Goal: Information Seeking & Learning: Learn about a topic

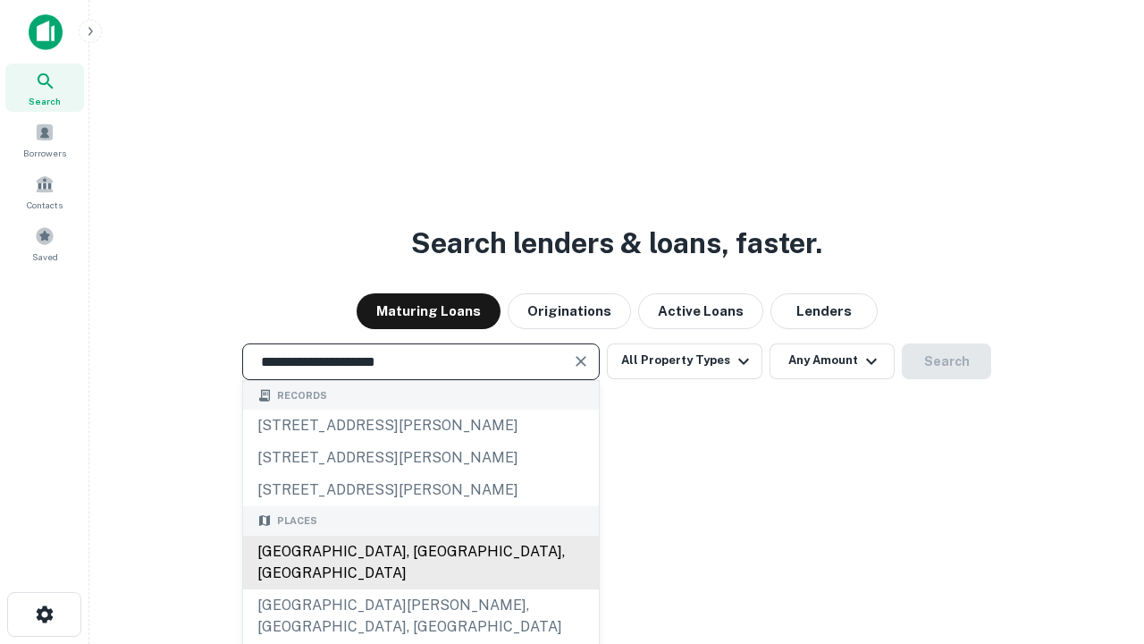
click at [420, 589] on div "[GEOGRAPHIC_DATA], [GEOGRAPHIC_DATA], [GEOGRAPHIC_DATA]" at bounding box center [421, 563] width 356 height 54
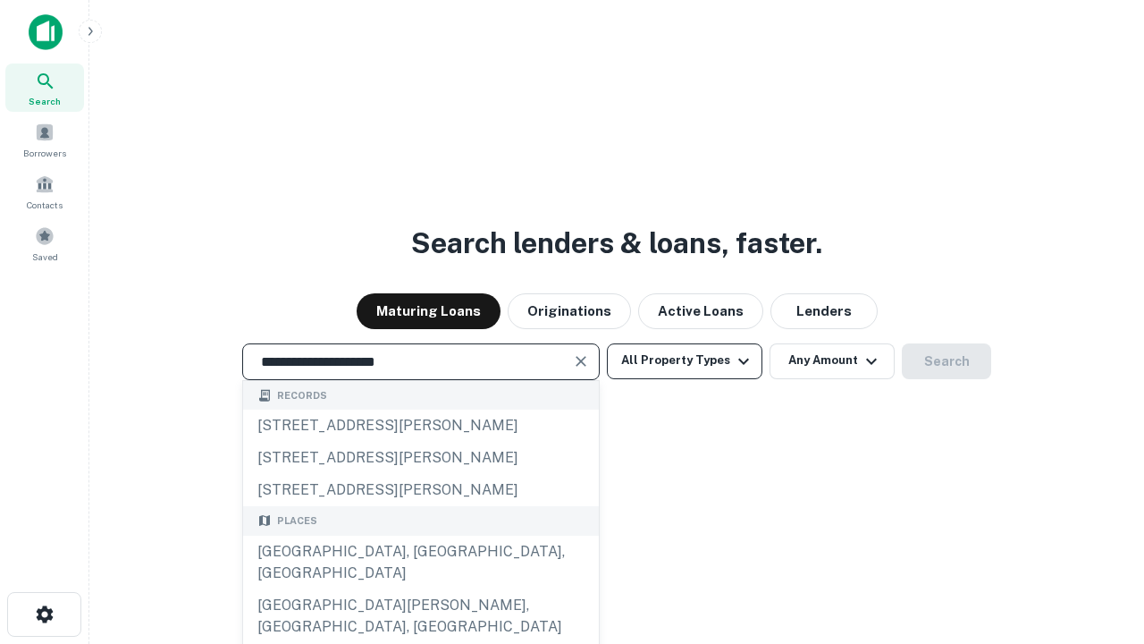
click at [685, 360] on button "All Property Types" at bounding box center [685, 361] width 156 height 36
type input "**********"
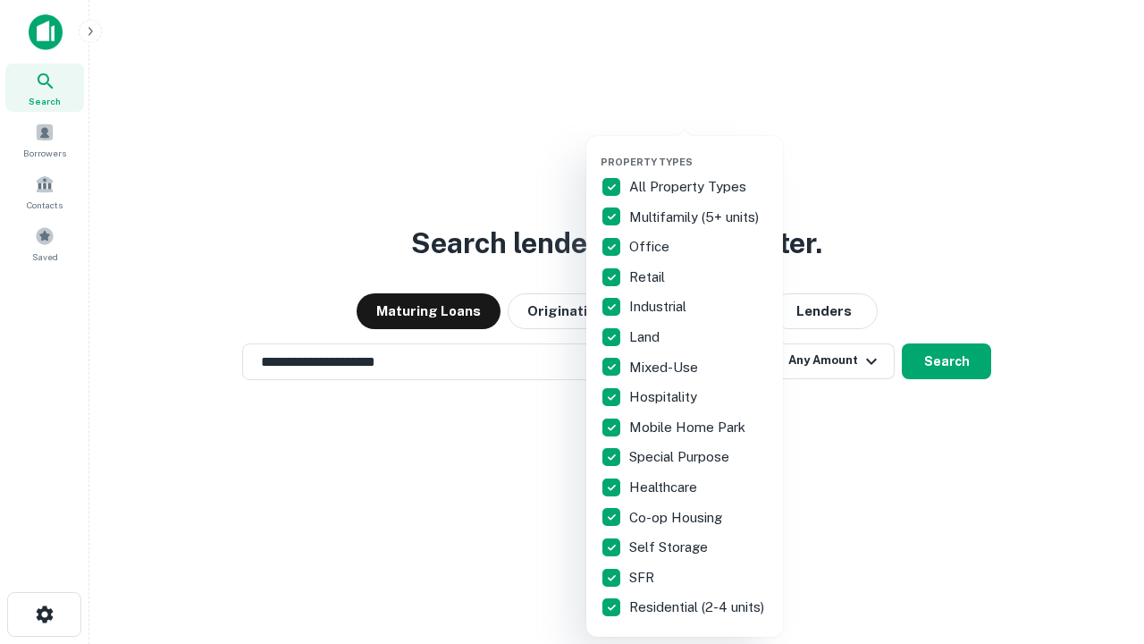
click at [699, 150] on button "button" at bounding box center [699, 150] width 197 height 1
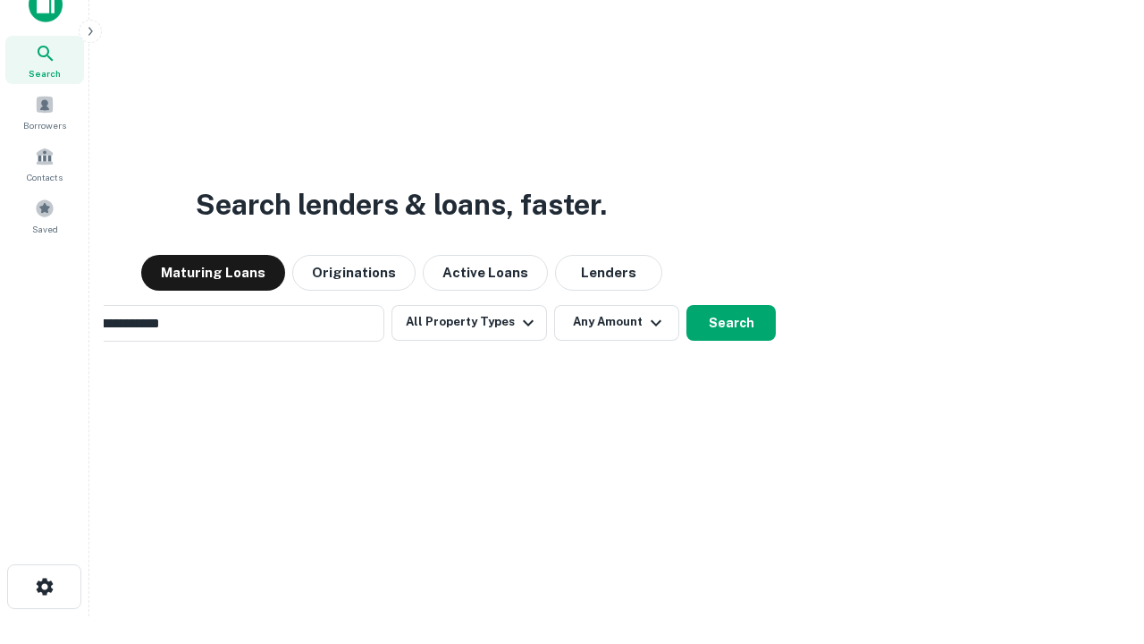
scroll to position [29, 0]
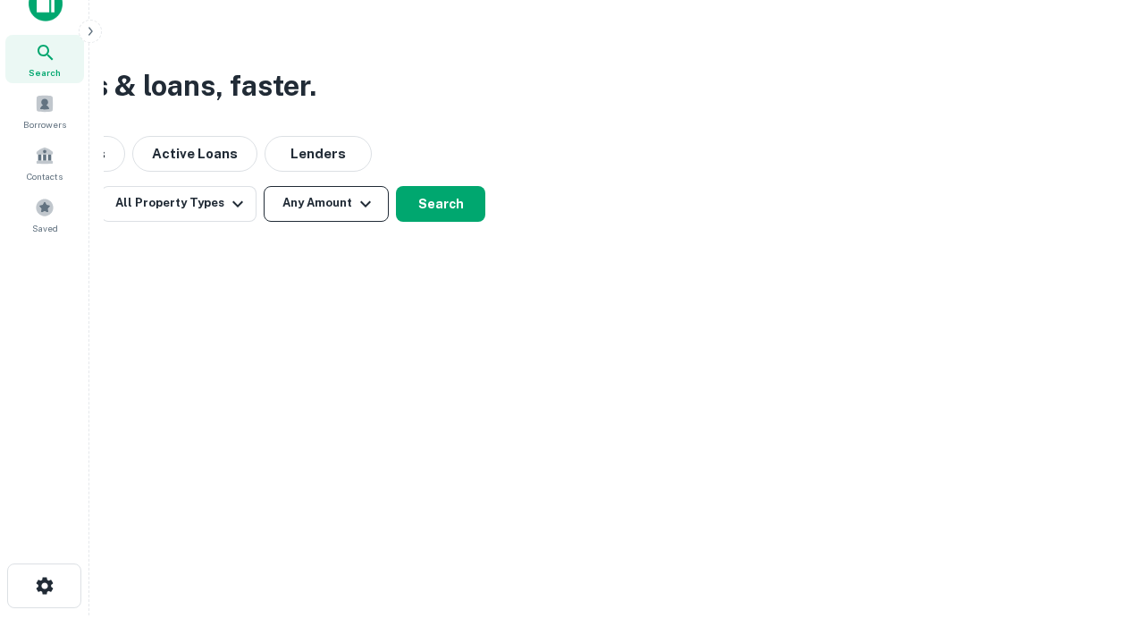
click at [326, 203] on button "Any Amount" at bounding box center [326, 204] width 125 height 36
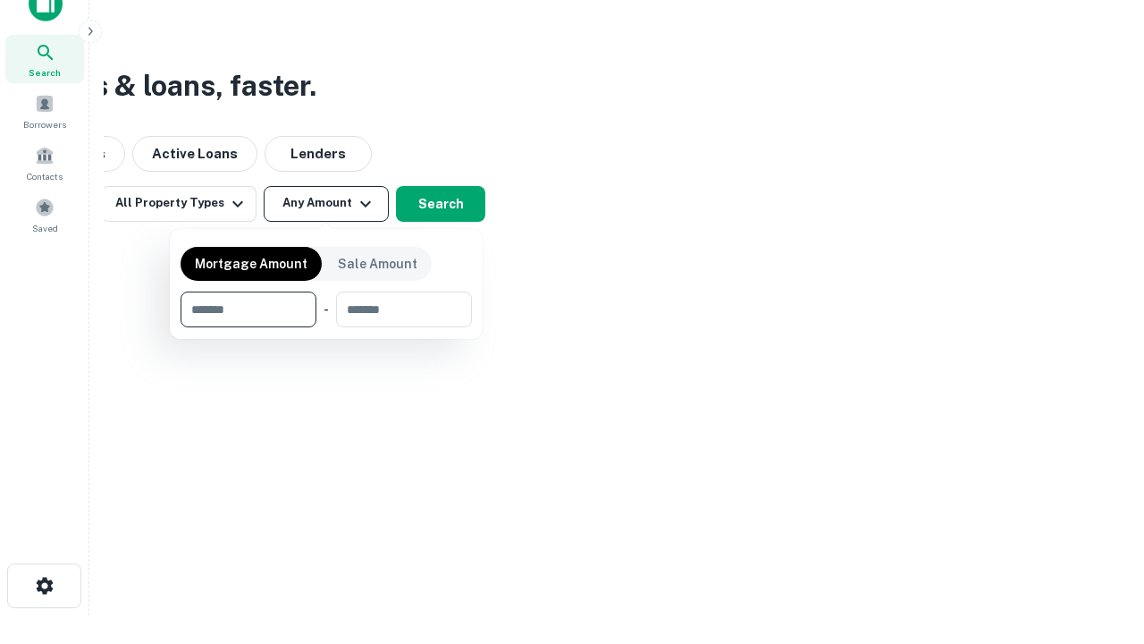
type input "*******"
click at [326, 327] on button "button" at bounding box center [326, 327] width 291 height 1
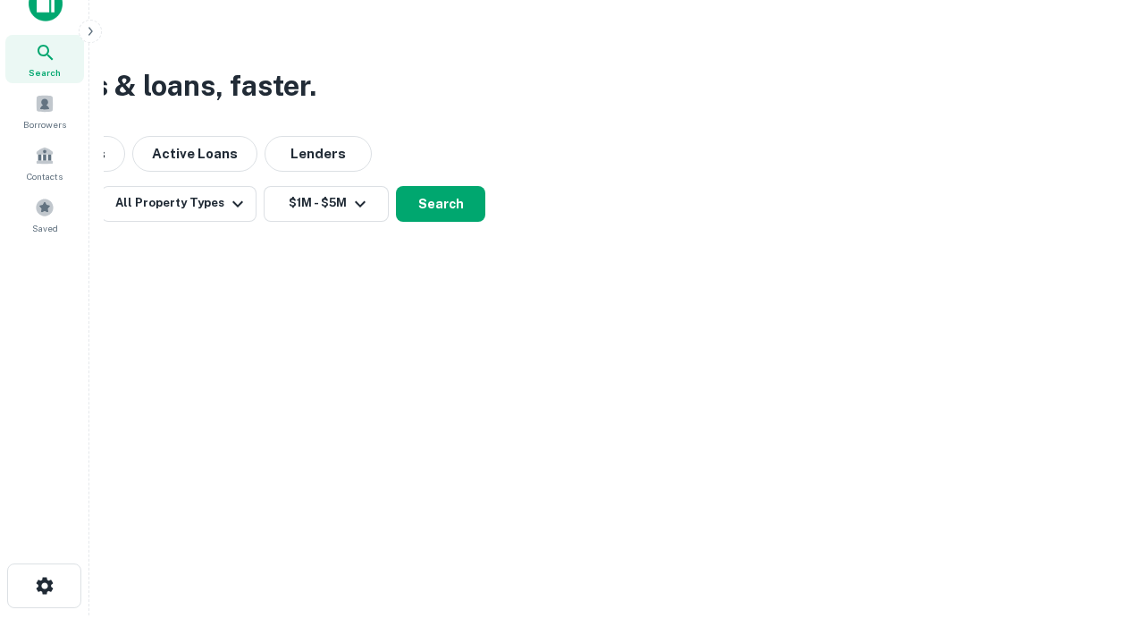
scroll to position [11, 330]
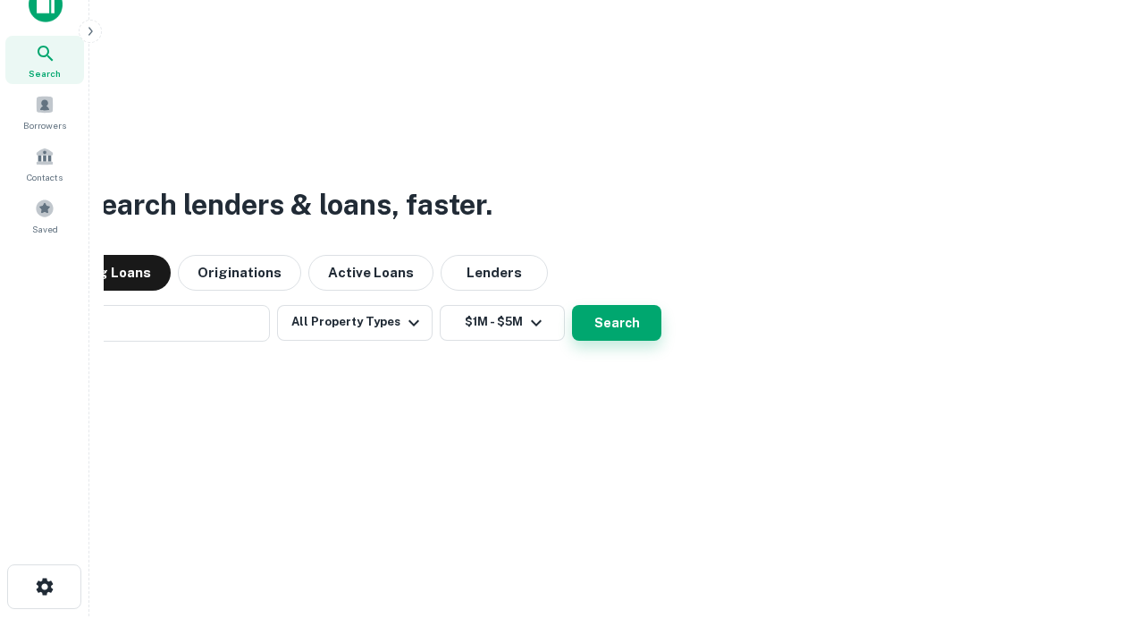
click at [572, 305] on button "Search" at bounding box center [616, 323] width 89 height 36
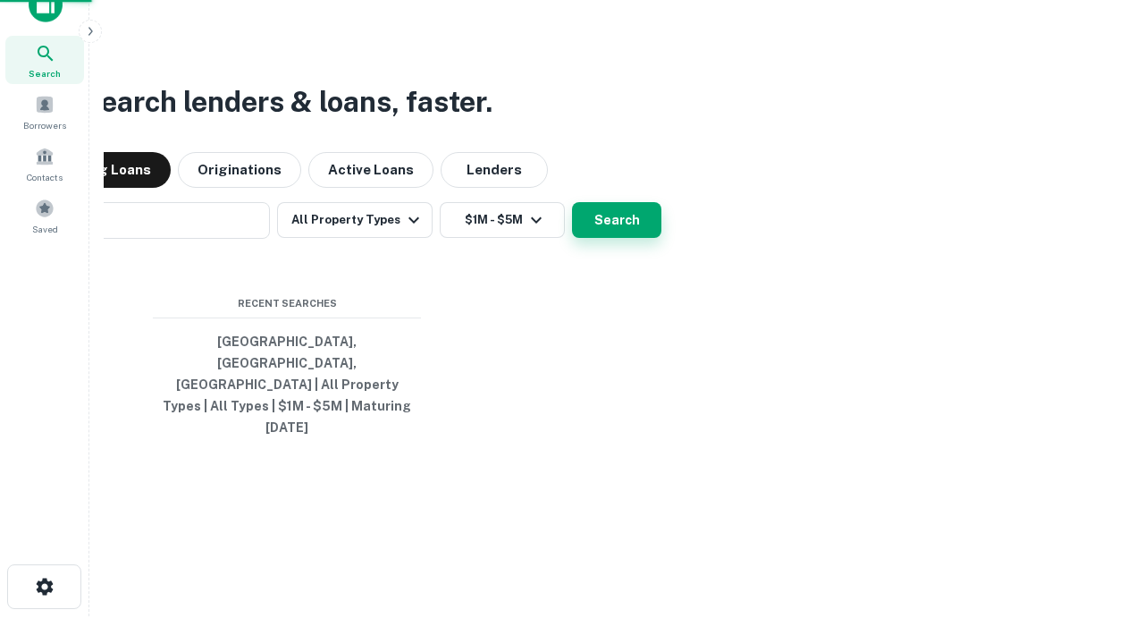
scroll to position [47, 506]
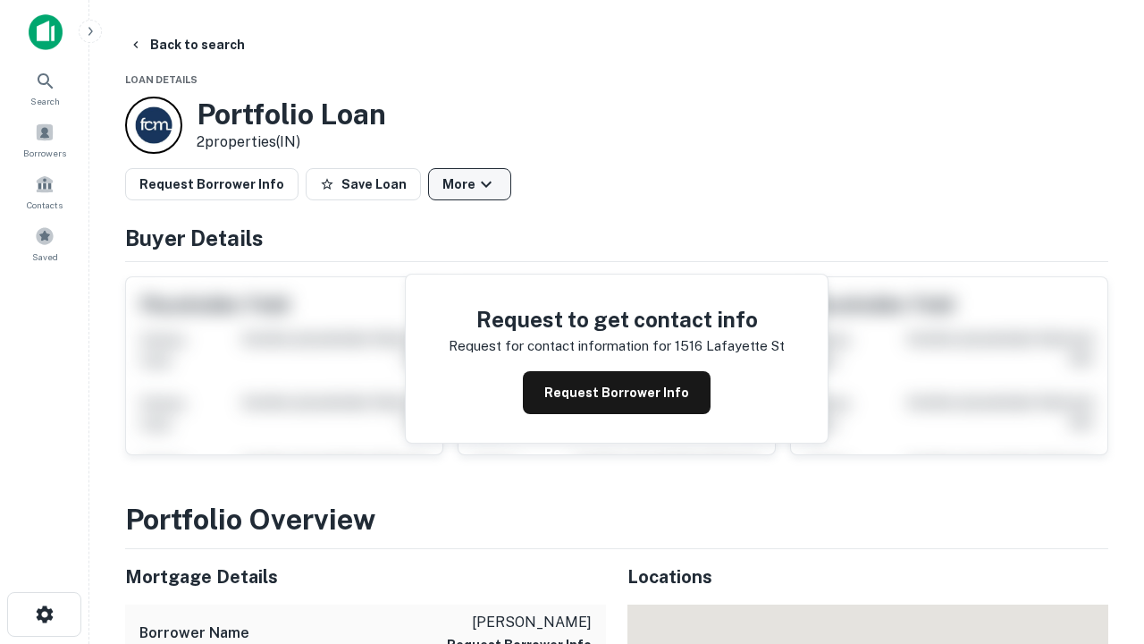
click at [469, 184] on button "More" at bounding box center [469, 184] width 83 height 32
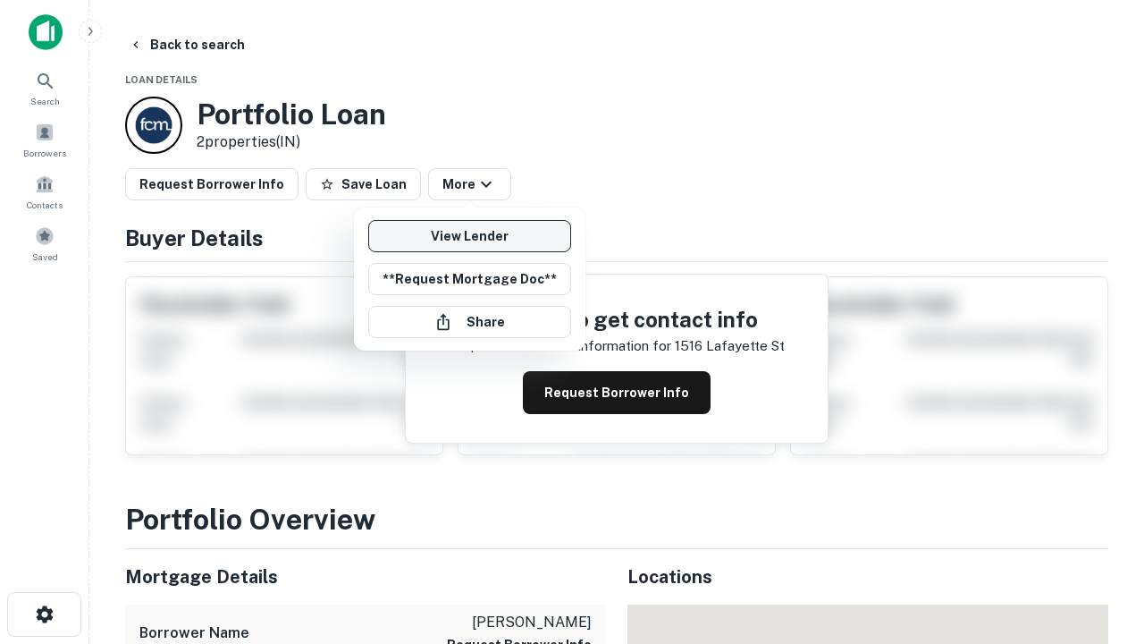
click at [469, 236] on link "View Lender" at bounding box center [469, 236] width 203 height 32
